Goal: Information Seeking & Learning: Check status

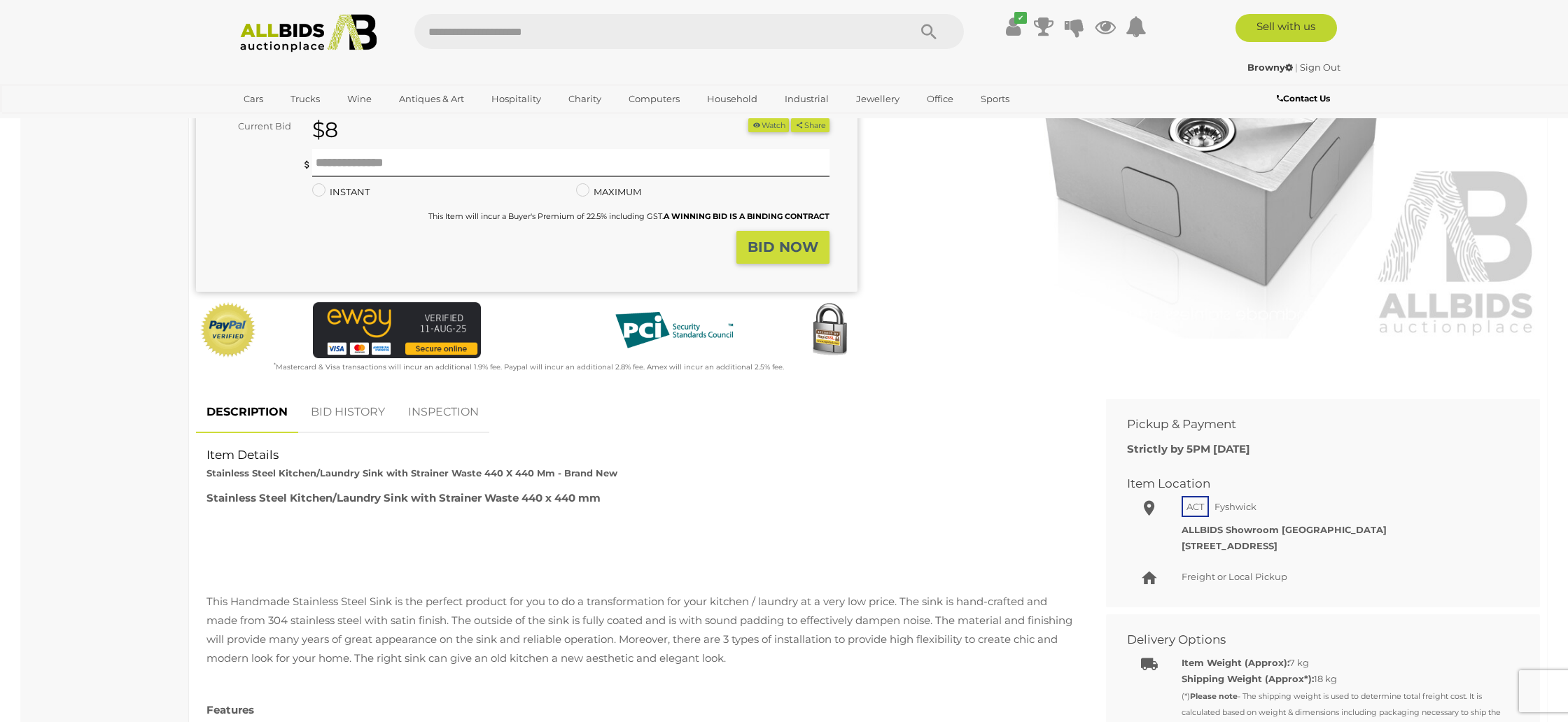
scroll to position [267, 0]
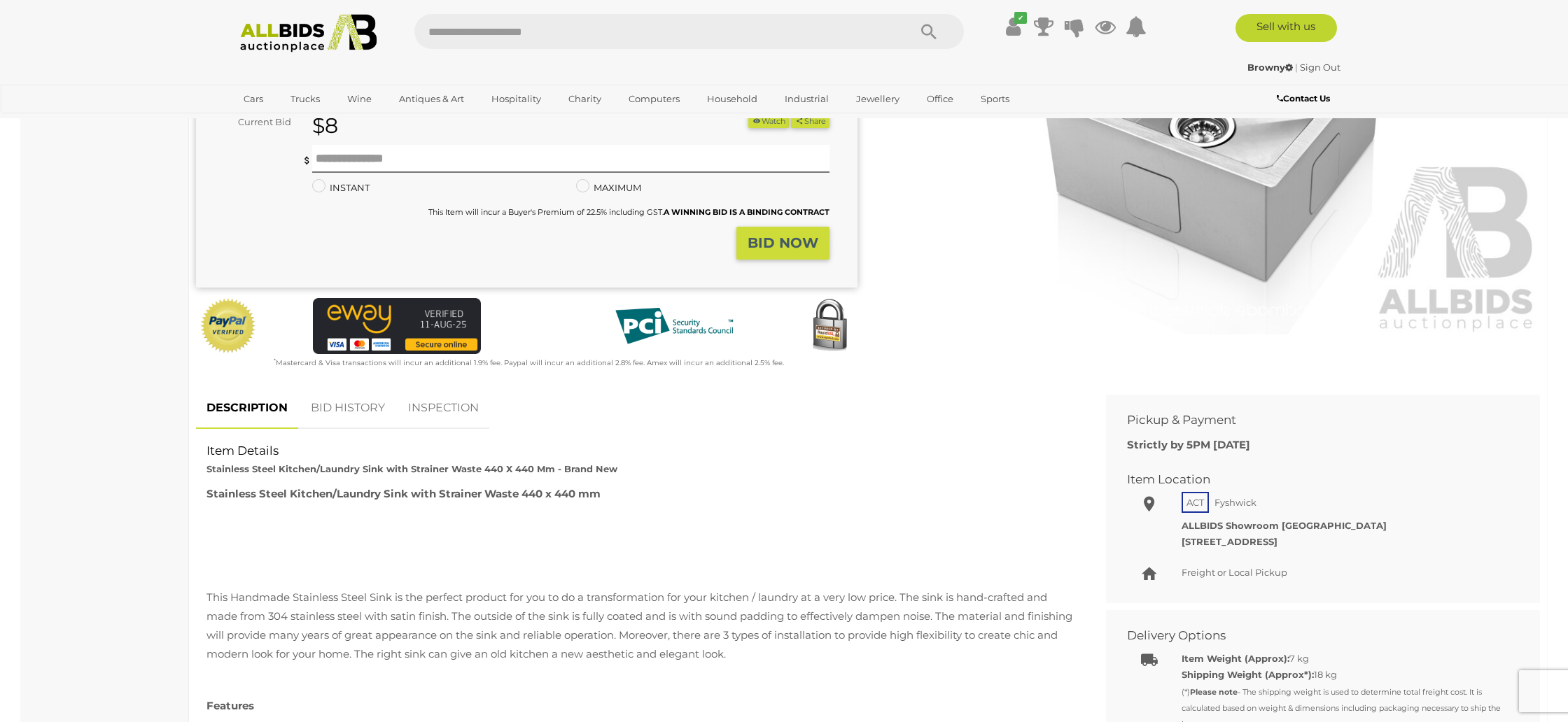
click at [339, 404] on link "BID HISTORY" at bounding box center [348, 408] width 95 height 41
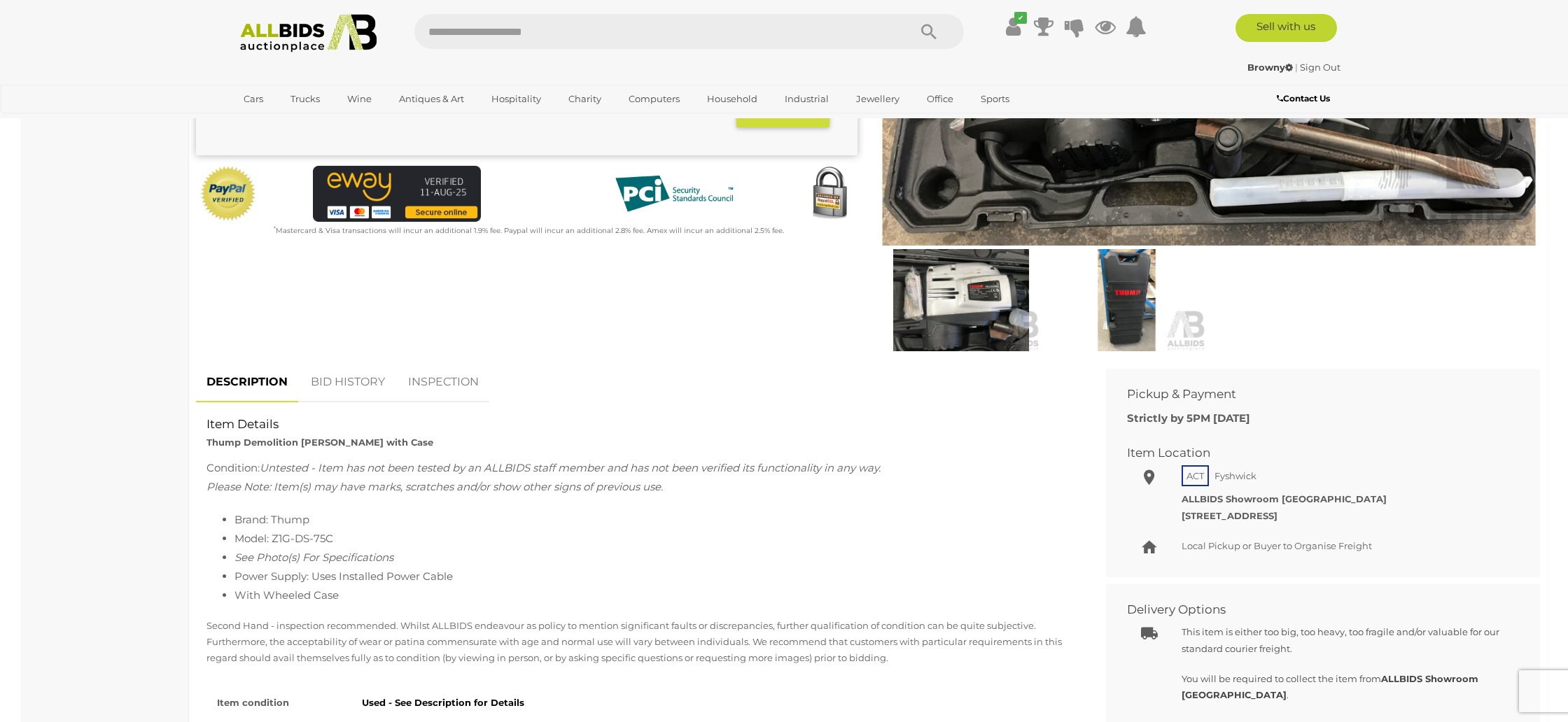
scroll to position [357, 0]
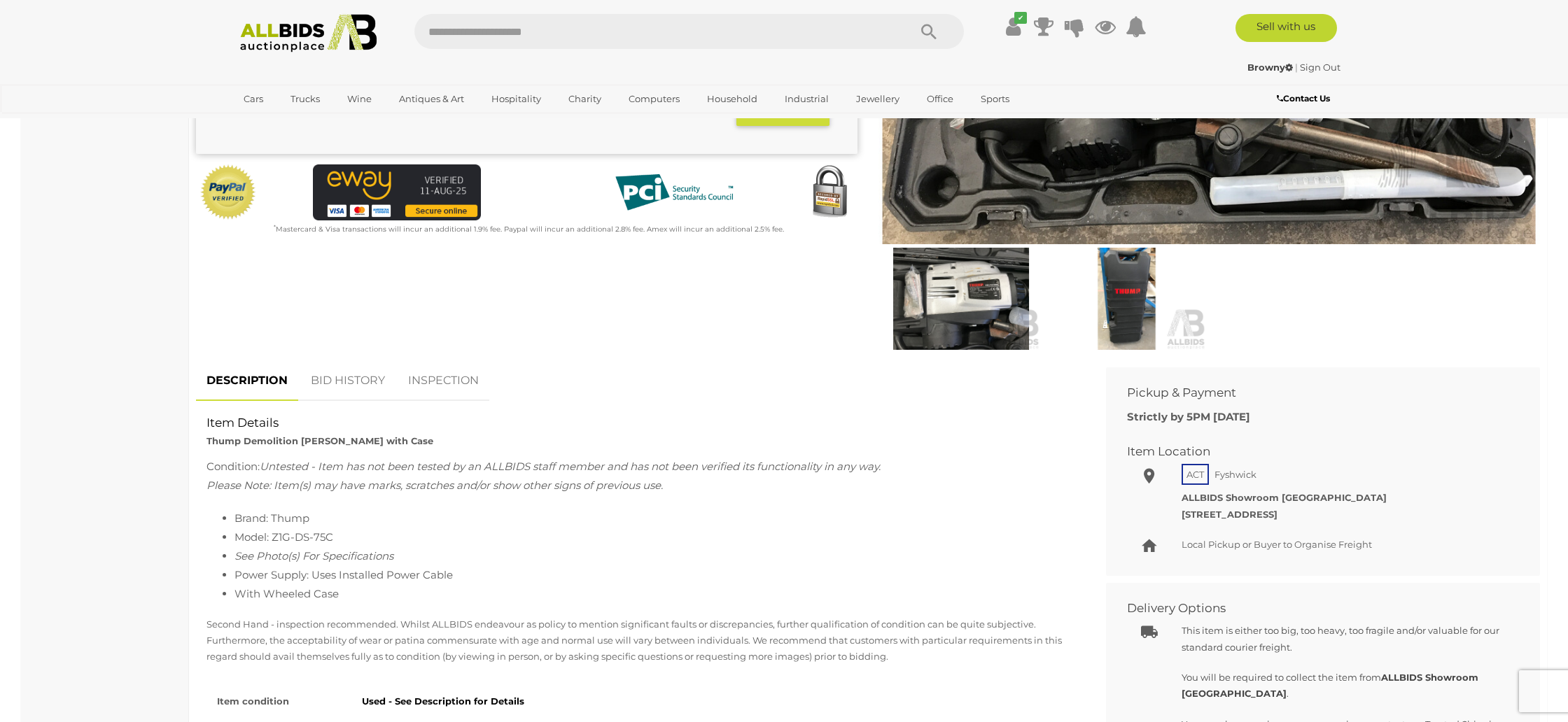
click at [347, 378] on link "BID HISTORY" at bounding box center [348, 381] width 95 height 41
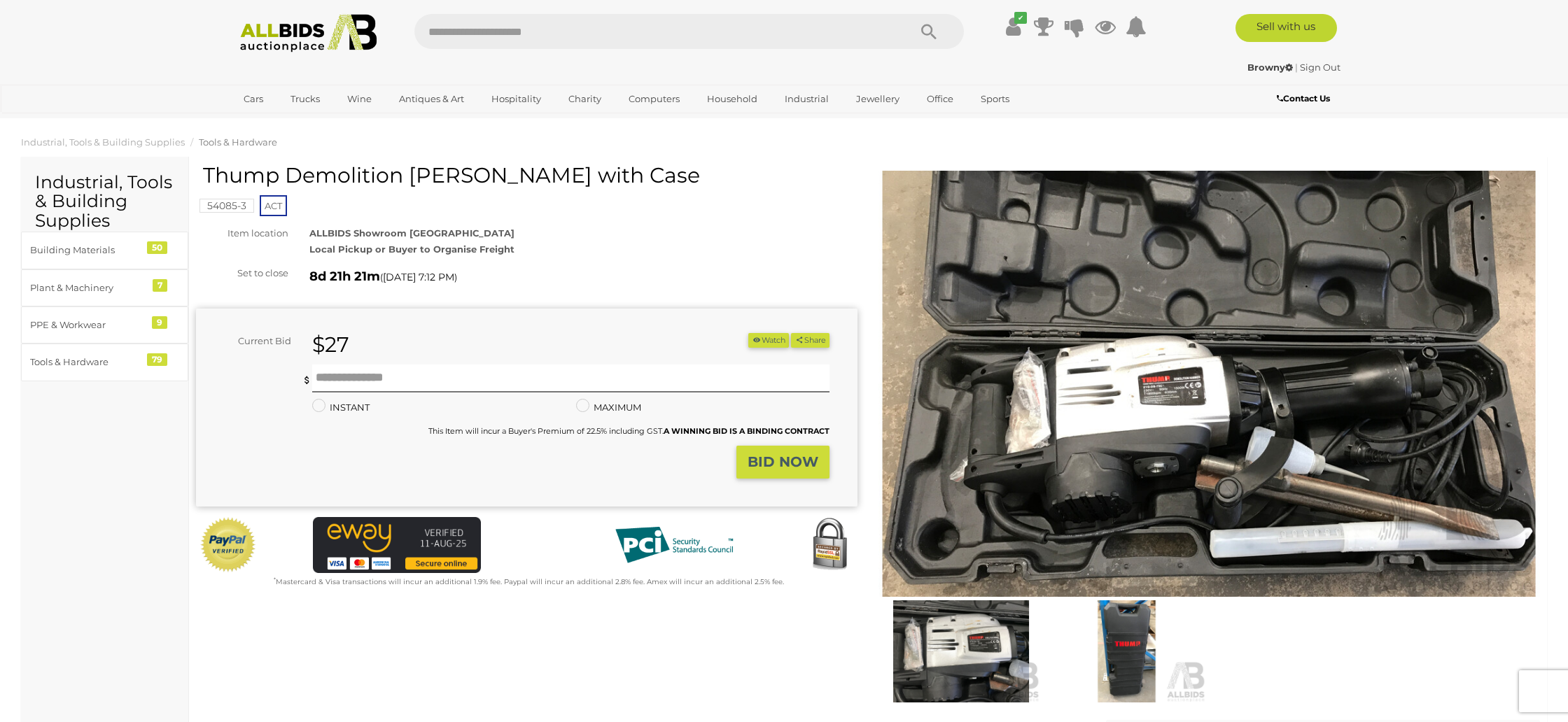
scroll to position [0, 0]
